Goal: Complete application form

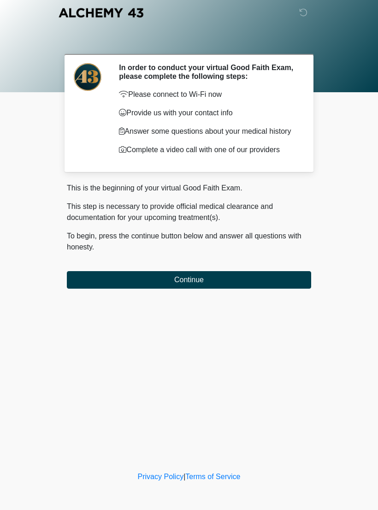
click at [189, 283] on button "Continue" at bounding box center [189, 280] width 244 height 18
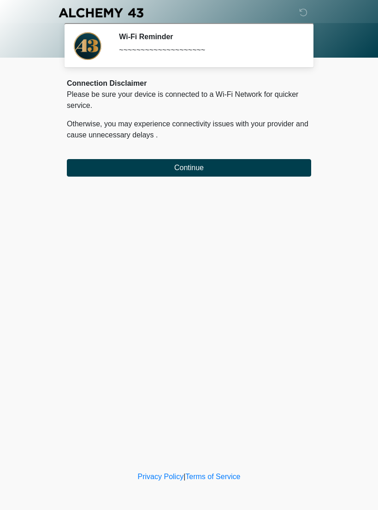
click at [202, 165] on button "Continue" at bounding box center [189, 168] width 244 height 18
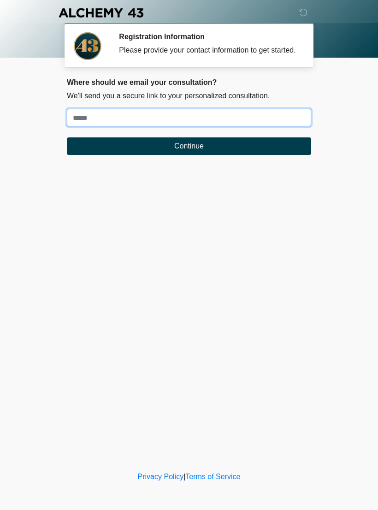
click at [120, 125] on input "Where should we email your treatment plan?" at bounding box center [189, 118] width 244 height 18
type input "**********"
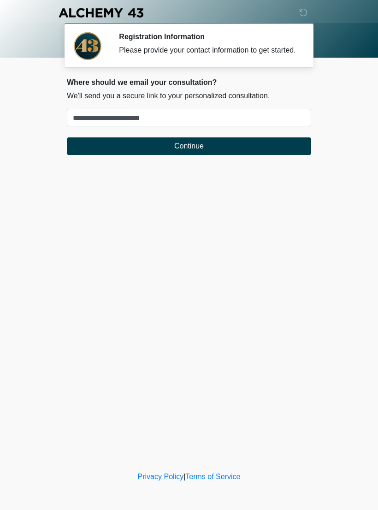
click at [205, 155] on button "Continue" at bounding box center [189, 146] width 244 height 18
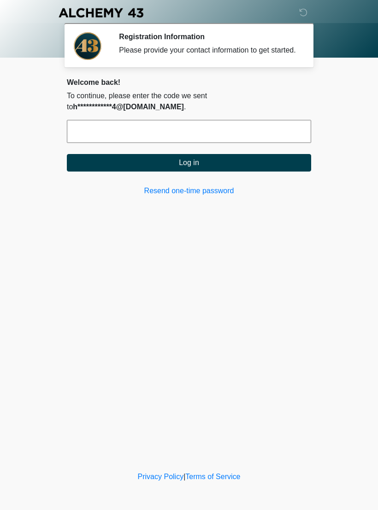
click at [130, 137] on input "text" at bounding box center [189, 131] width 244 height 23
type input "******"
click at [218, 164] on button "Log in" at bounding box center [189, 163] width 244 height 18
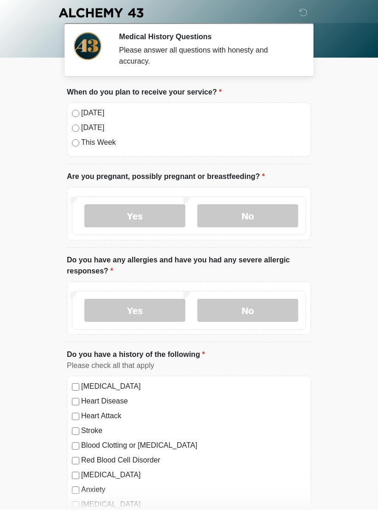
click at [72, 108] on div "[DATE]" at bounding box center [189, 112] width 234 height 11
click at [254, 215] on label "No" at bounding box center [247, 215] width 101 height 23
click at [258, 309] on label "No" at bounding box center [247, 310] width 101 height 23
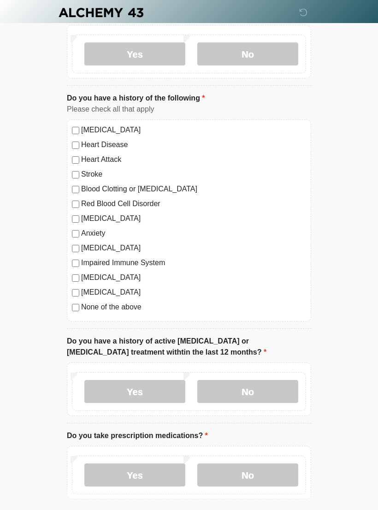
scroll to position [256, 0]
click at [83, 307] on label "None of the above" at bounding box center [193, 306] width 225 height 11
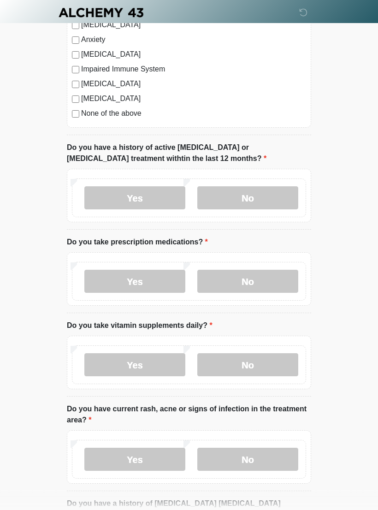
click at [270, 198] on label "No" at bounding box center [247, 198] width 101 height 23
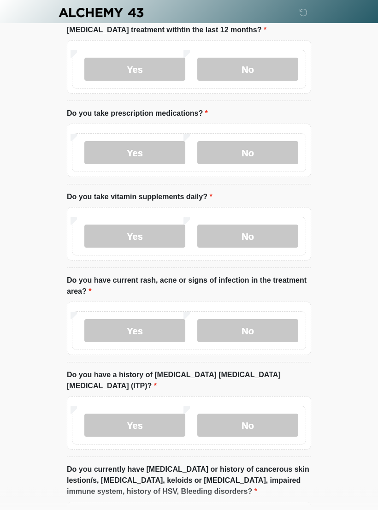
scroll to position [589, 0]
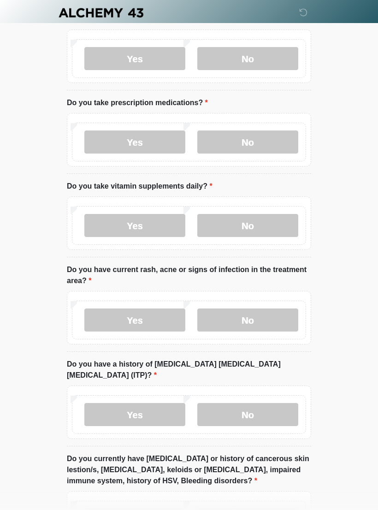
click at [265, 141] on label "No" at bounding box center [247, 141] width 101 height 23
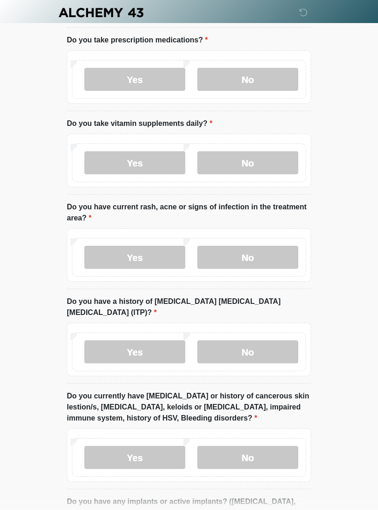
click at [149, 162] on label "Yes" at bounding box center [134, 163] width 101 height 23
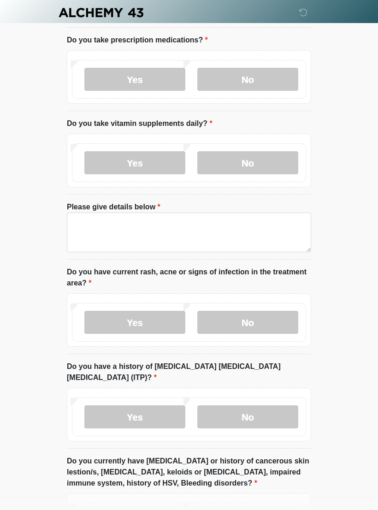
scroll to position [652, 0]
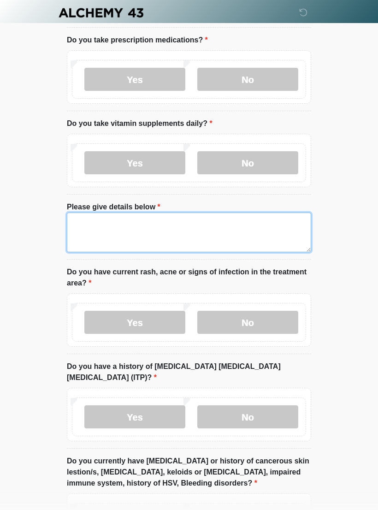
click at [110, 226] on textarea "Please give details below" at bounding box center [189, 232] width 244 height 40
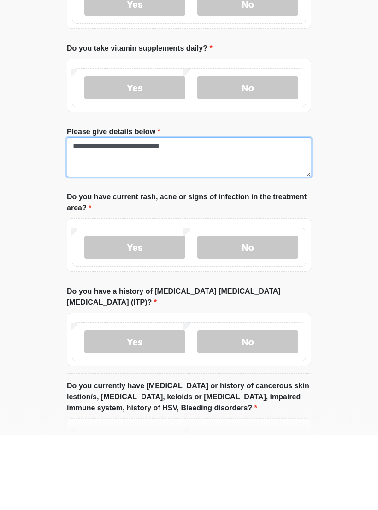
type textarea "**********"
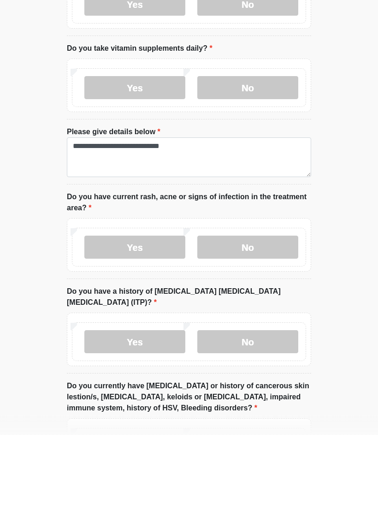
click at [269, 311] on label "No" at bounding box center [247, 322] width 101 height 23
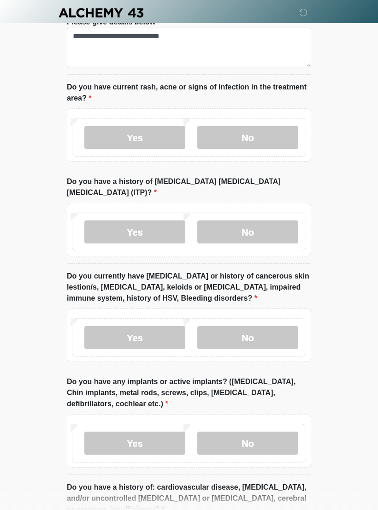
scroll to position [848, 0]
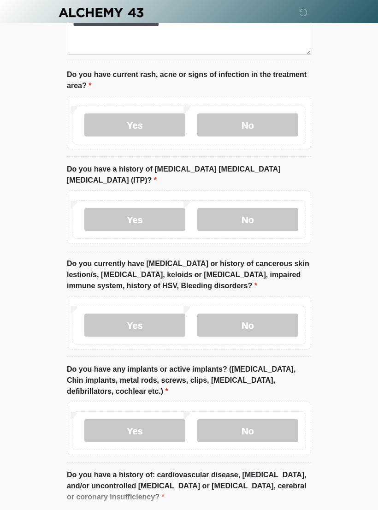
click at [262, 208] on label "No" at bounding box center [247, 219] width 101 height 23
click at [259, 313] on label "No" at bounding box center [247, 324] width 101 height 23
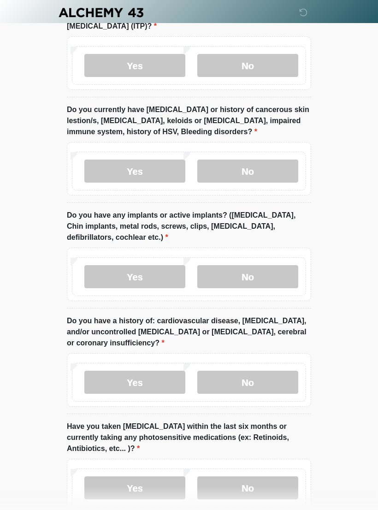
scroll to position [1003, 0]
click at [264, 267] on label "No" at bounding box center [247, 276] width 101 height 23
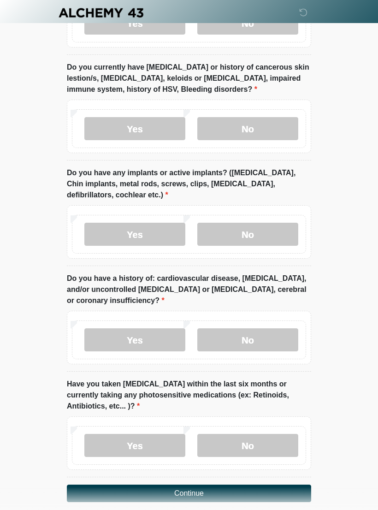
scroll to position [1058, 0]
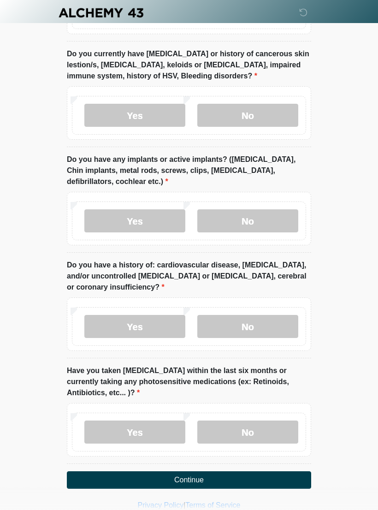
click at [270, 316] on label "No" at bounding box center [247, 326] width 101 height 23
click at [255, 420] on label "No" at bounding box center [247, 431] width 101 height 23
click at [223, 471] on button "Continue" at bounding box center [189, 480] width 244 height 18
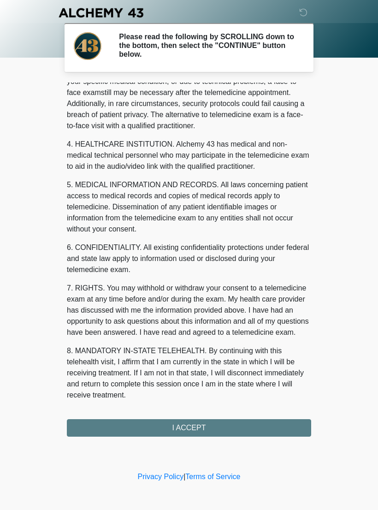
scroll to position [209, 0]
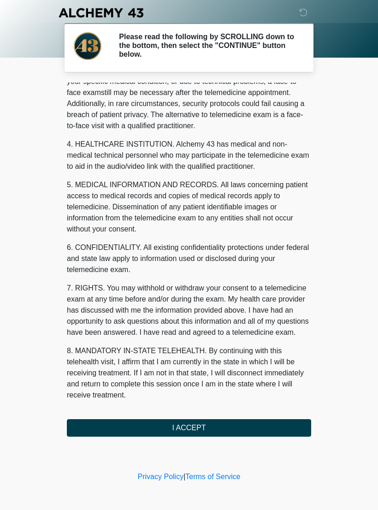
click at [200, 429] on button "I ACCEPT" at bounding box center [189, 428] width 244 height 18
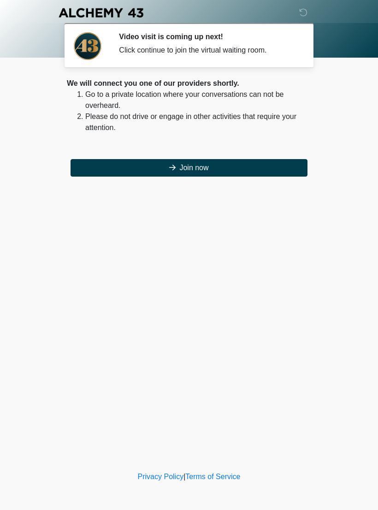
click at [198, 167] on button "Join now" at bounding box center [188, 168] width 237 height 18
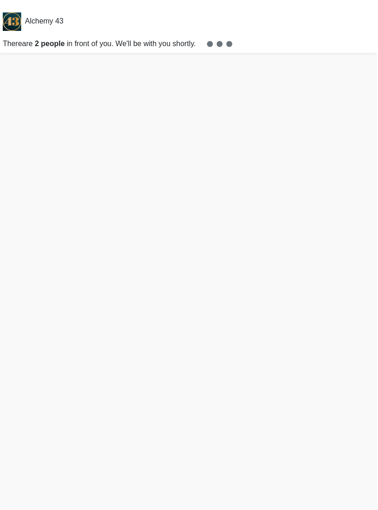
scroll to position [17, 0]
